Goal: Browse casually: Explore the website without a specific task or goal

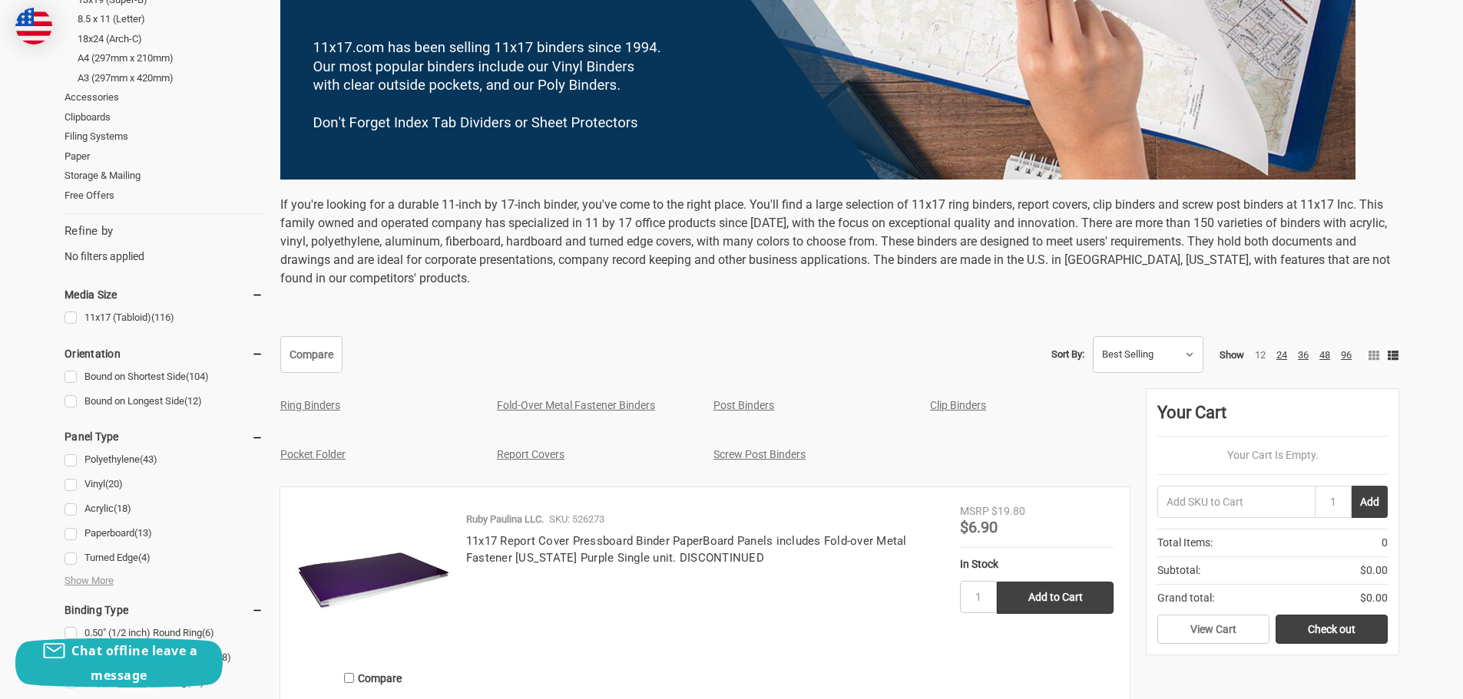
scroll to position [687, 0]
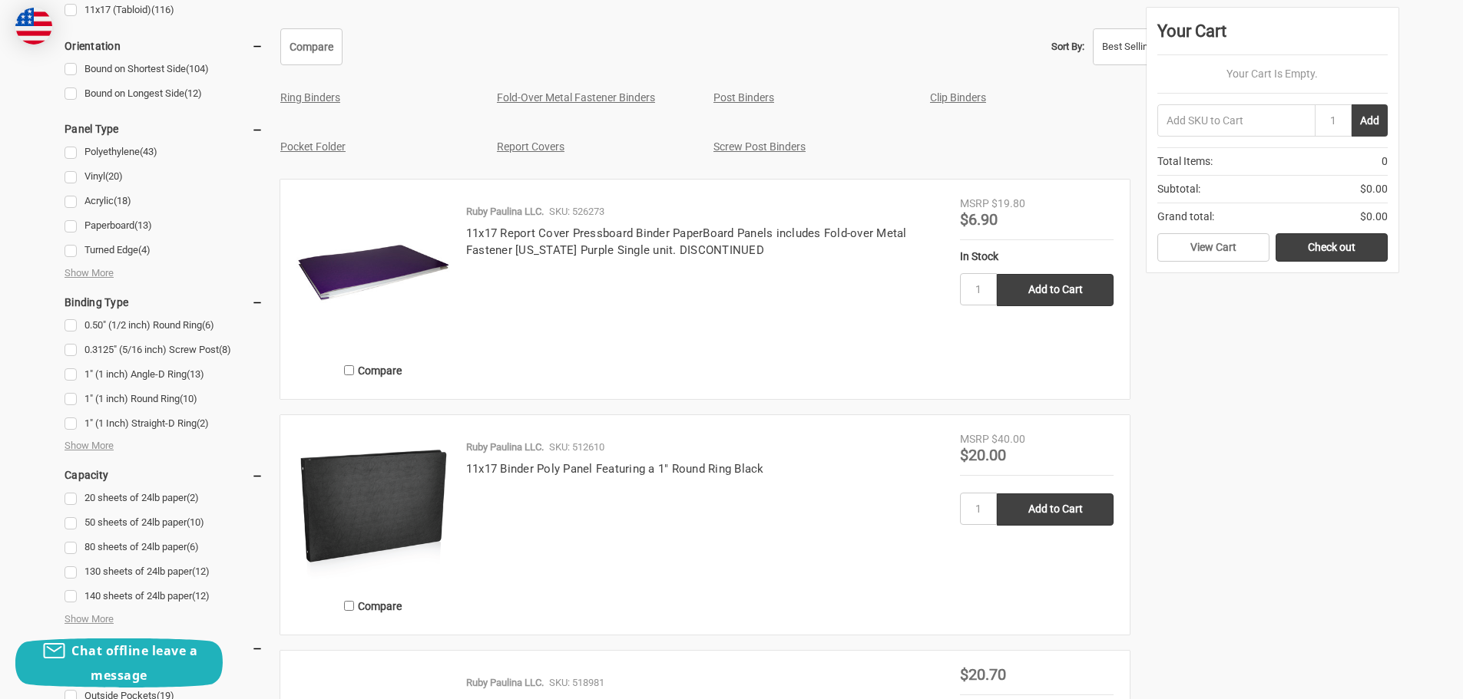
scroll to position [614, 0]
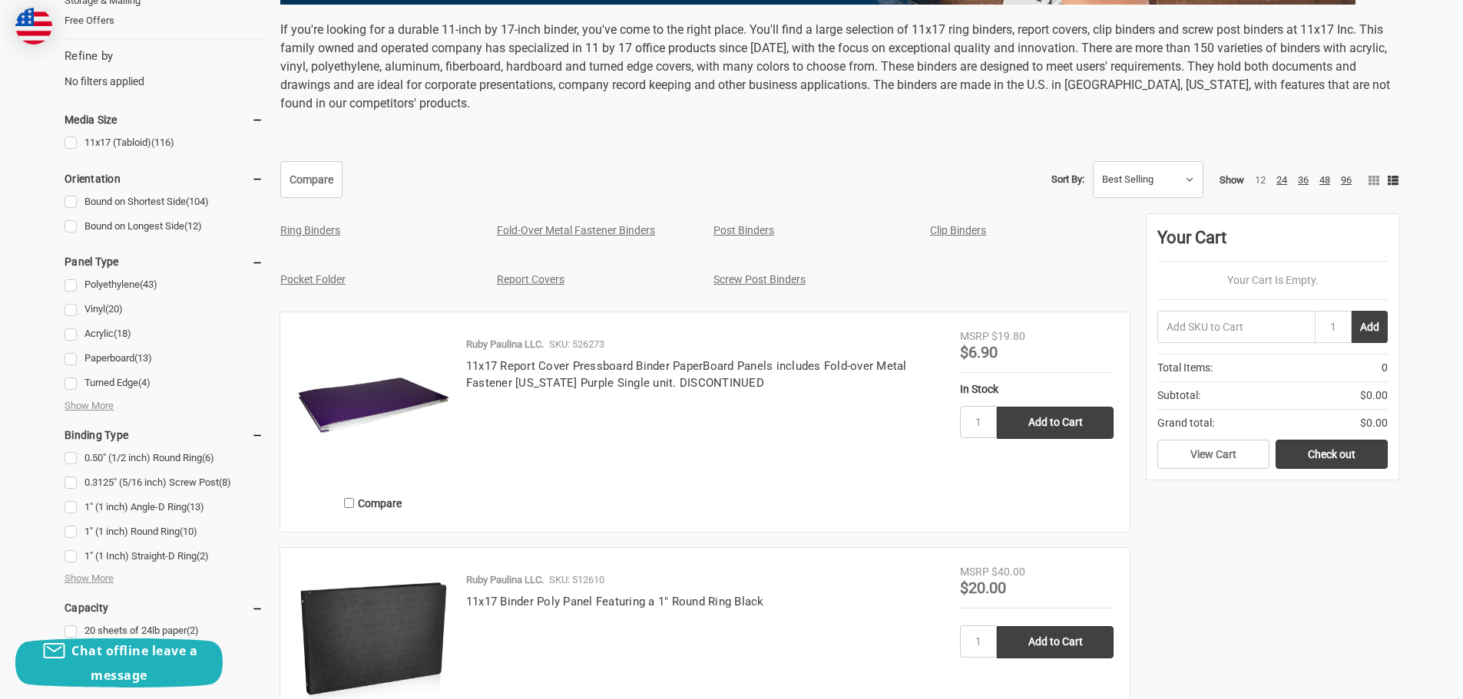
click at [378, 403] on img at bounding box center [373, 406] width 154 height 154
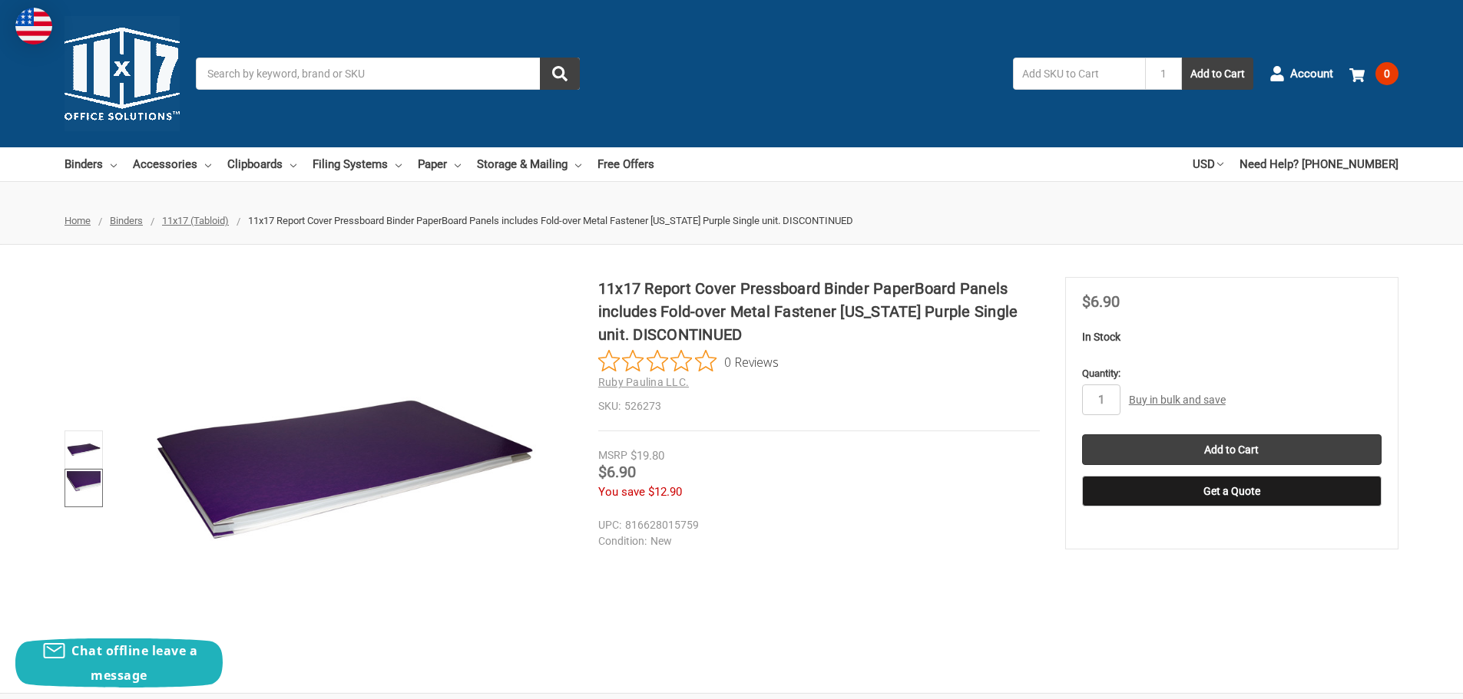
click at [82, 484] on img at bounding box center [84, 488] width 34 height 34
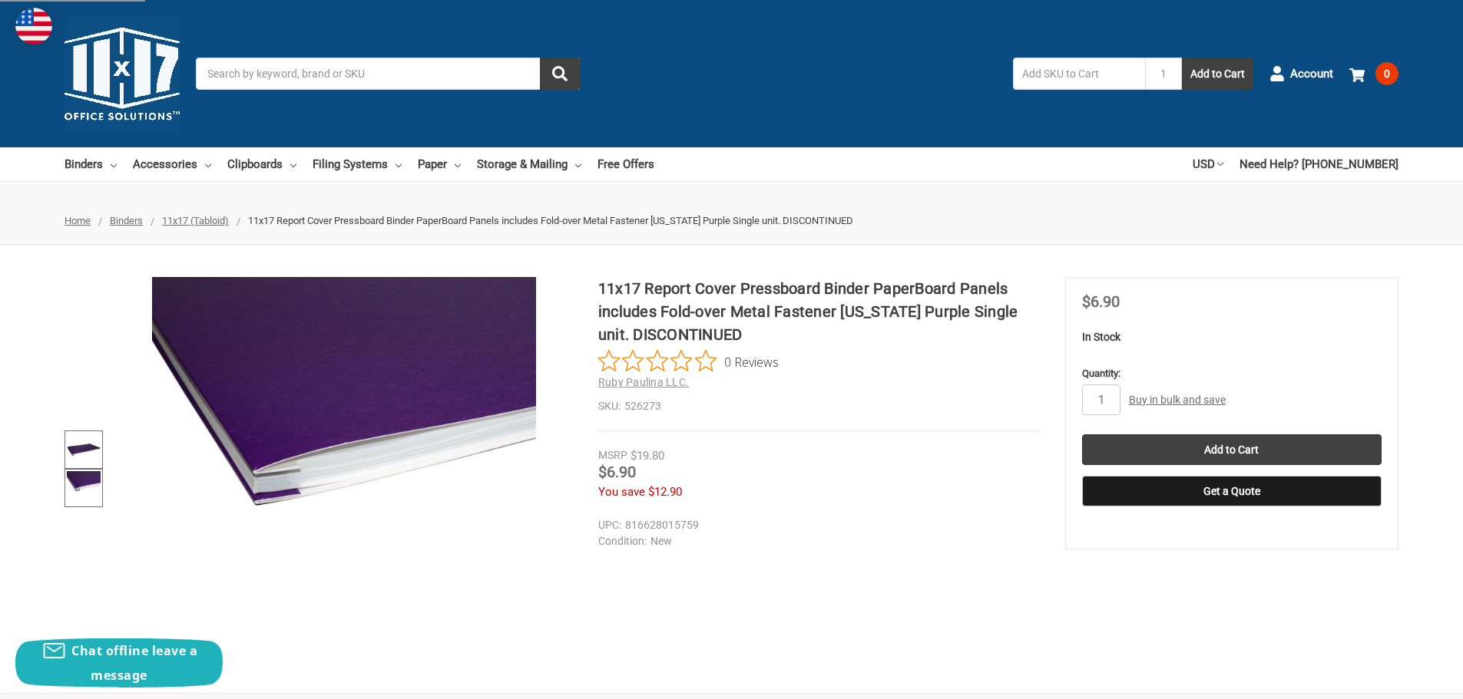
click at [82, 445] on img at bounding box center [84, 450] width 34 height 34
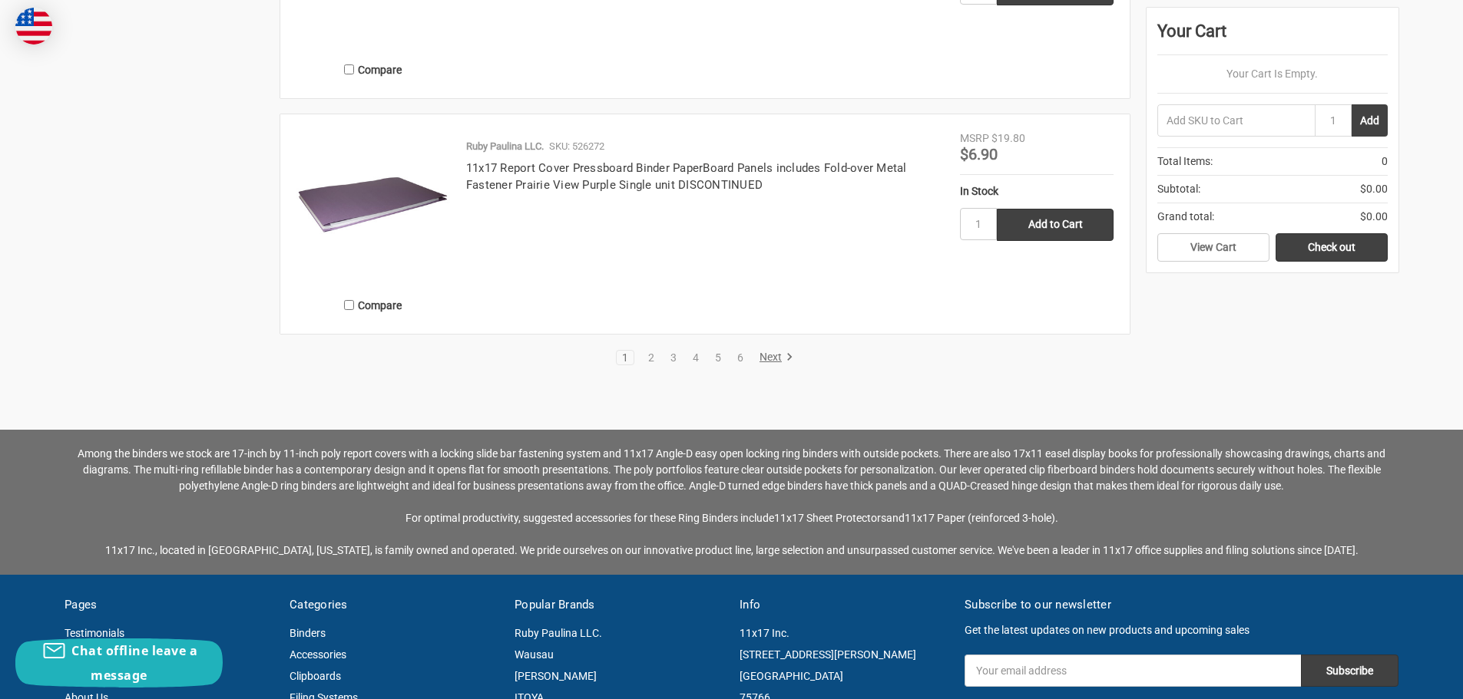
scroll to position [3455, 0]
